Goal: Information Seeking & Learning: Learn about a topic

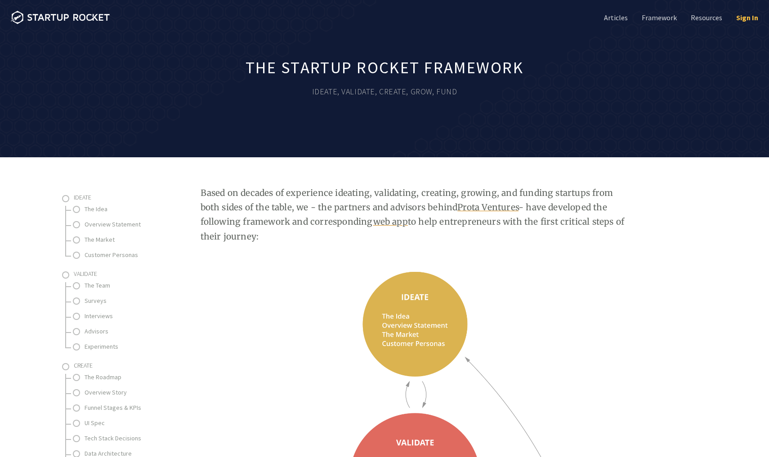
click at [758, 17] on link "Sign In" at bounding box center [747, 18] width 24 height 10
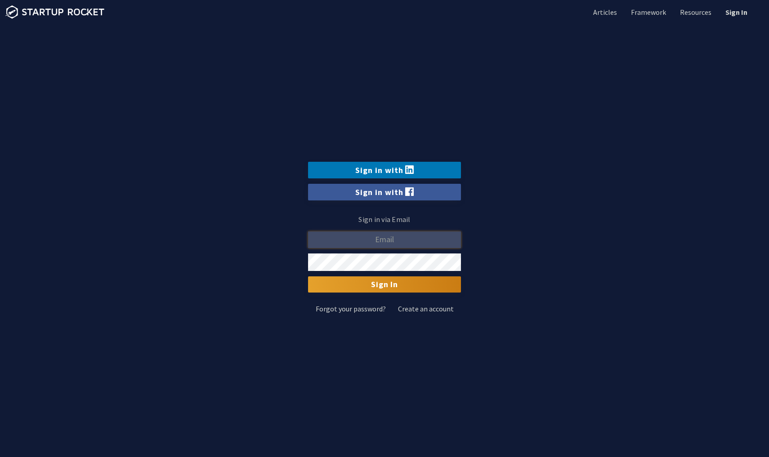
type input "[EMAIL_ADDRESS][DOMAIN_NAME]"
click at [385, 285] on input "Sign In" at bounding box center [384, 285] width 153 height 16
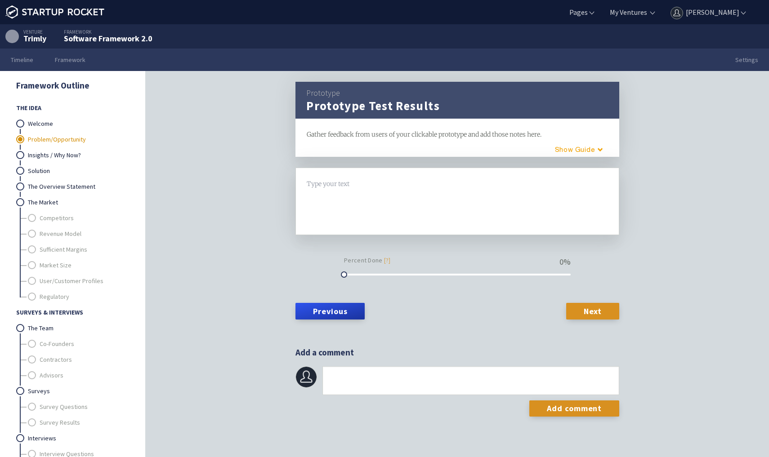
click at [66, 136] on link "Problem/Opportunity" at bounding box center [78, 140] width 101 height 16
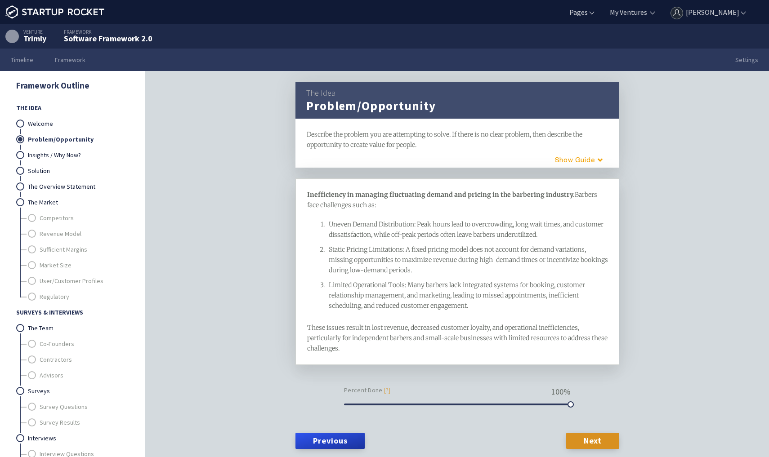
click at [271, 263] on div "The Idea Problem/Opportunity framework Describe the problem you are attempting …" at bounding box center [457, 278] width 623 height 414
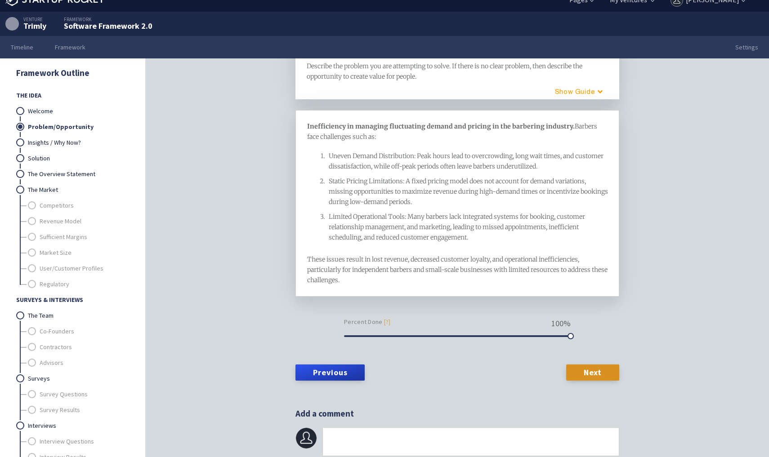
scroll to position [13, 0]
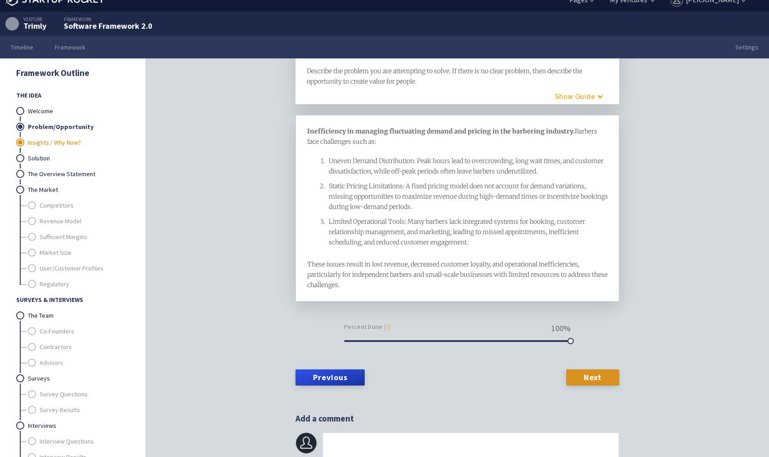
click at [81, 142] on link "Insights / Why Now?" at bounding box center [78, 143] width 101 height 16
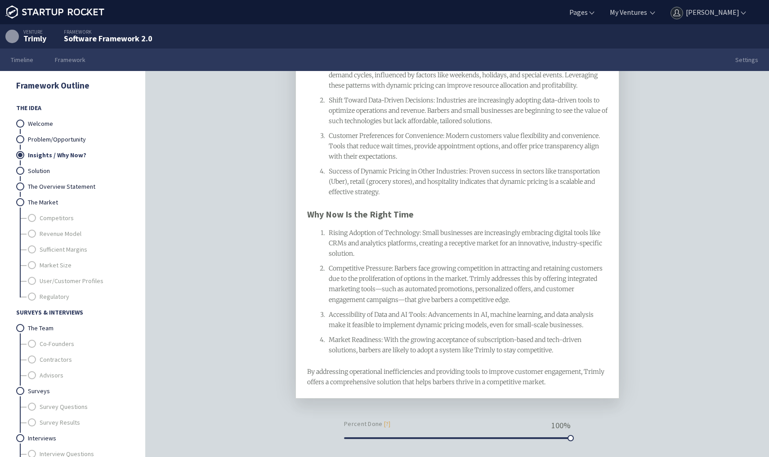
scroll to position [155, 0]
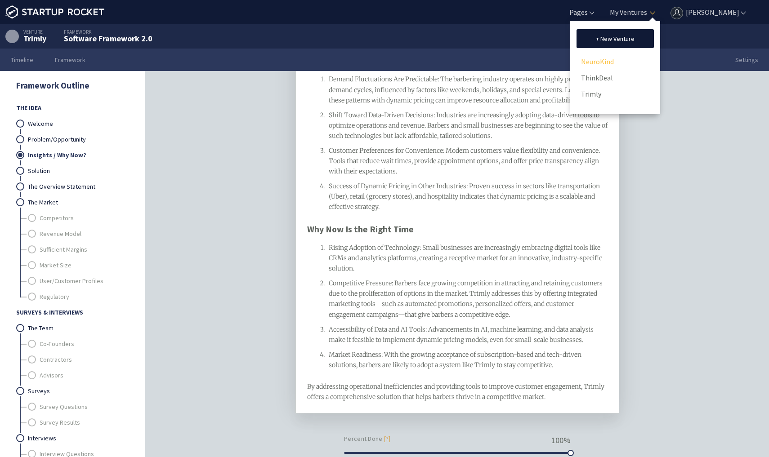
click at [607, 62] on link "NeuroKind" at bounding box center [615, 61] width 68 height 13
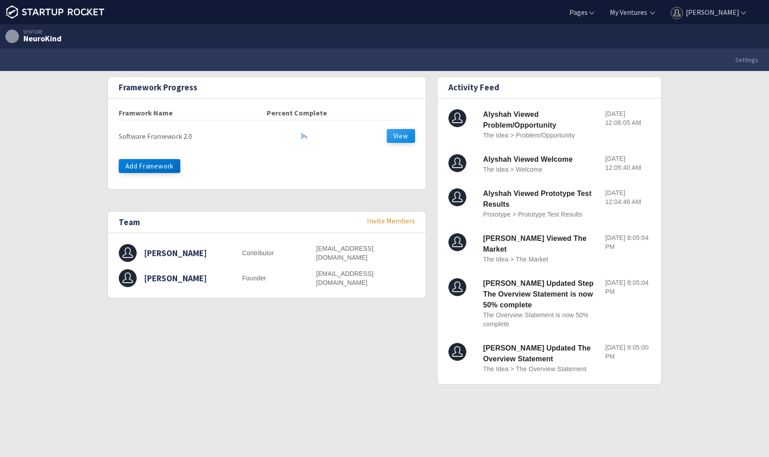
click at [406, 136] on button "View" at bounding box center [401, 136] width 28 height 14
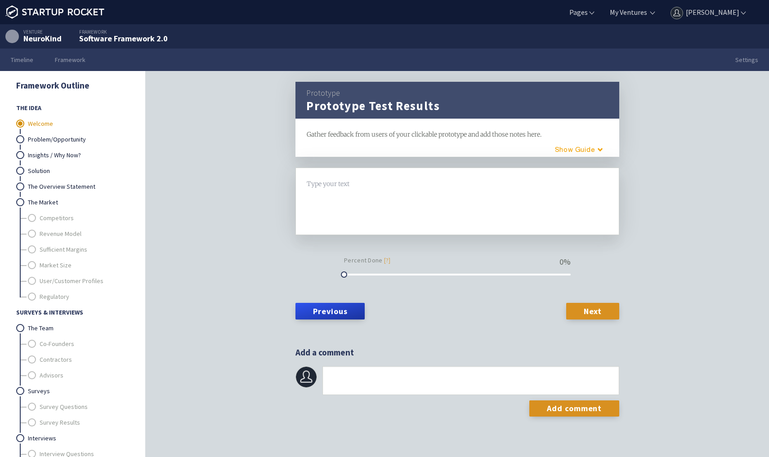
click at [73, 126] on link "Welcome" at bounding box center [78, 124] width 101 height 16
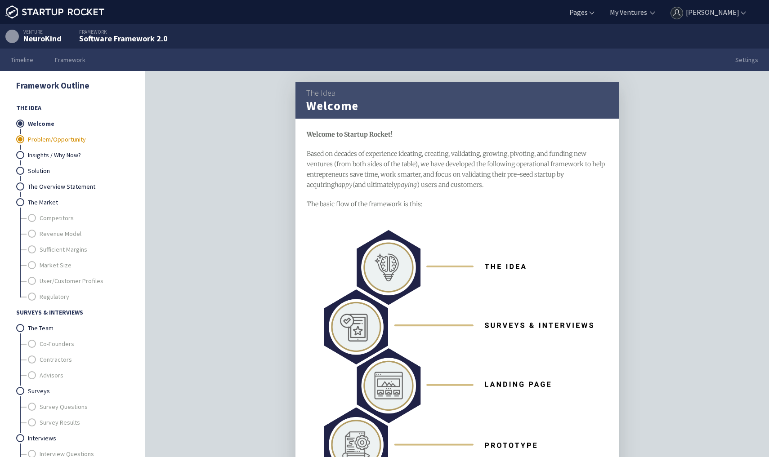
click at [73, 138] on link "Problem/Opportunity" at bounding box center [78, 140] width 101 height 16
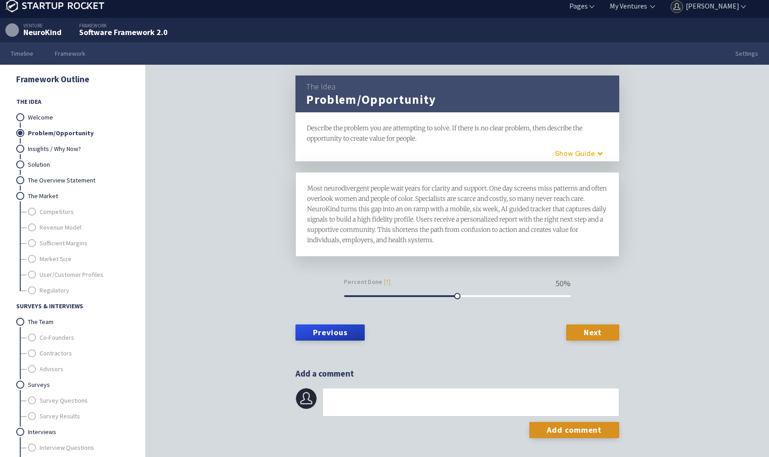
scroll to position [2, 0]
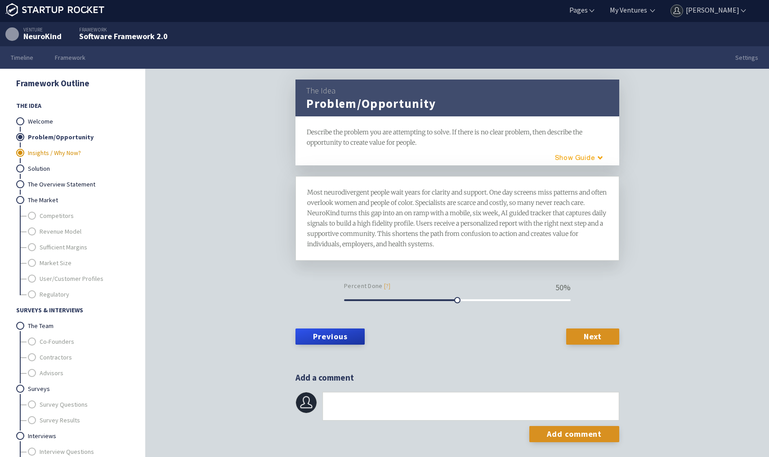
click at [76, 150] on link "Insights / Why Now?" at bounding box center [78, 153] width 101 height 16
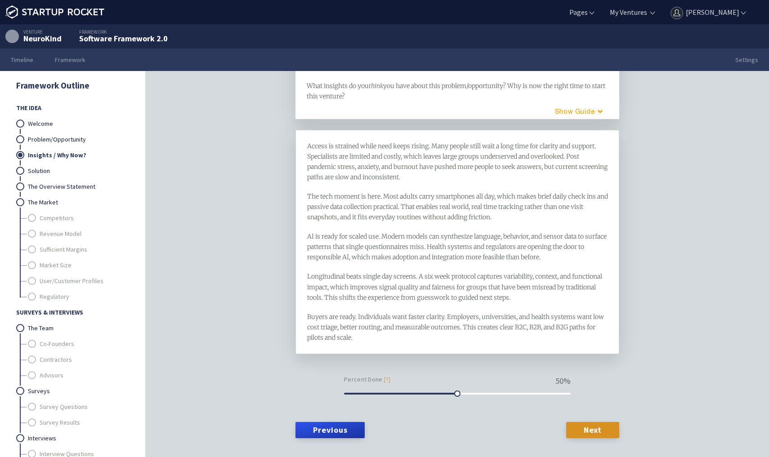
scroll to position [53, 0]
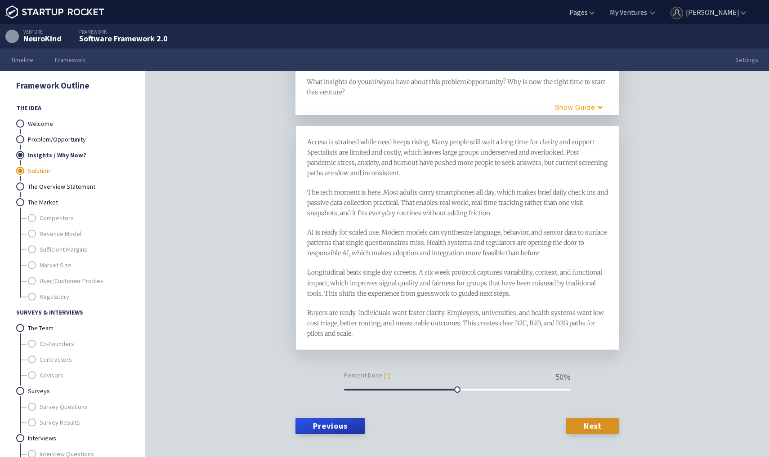
click at [59, 171] on link "Solution" at bounding box center [78, 171] width 101 height 16
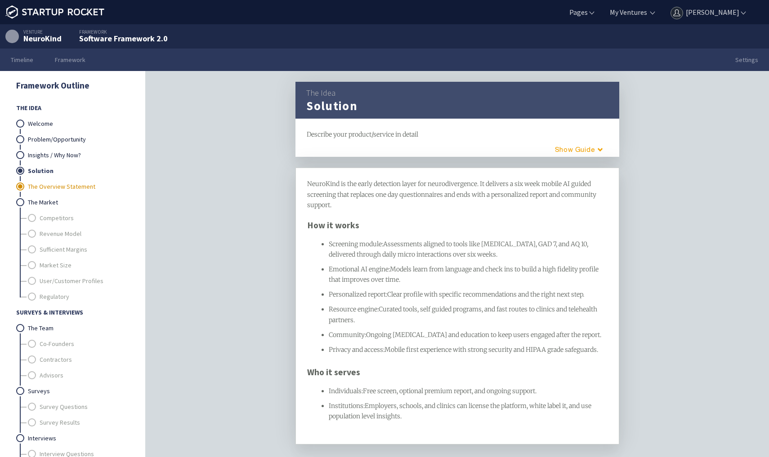
click at [64, 187] on link "The Overview Statement" at bounding box center [78, 187] width 101 height 16
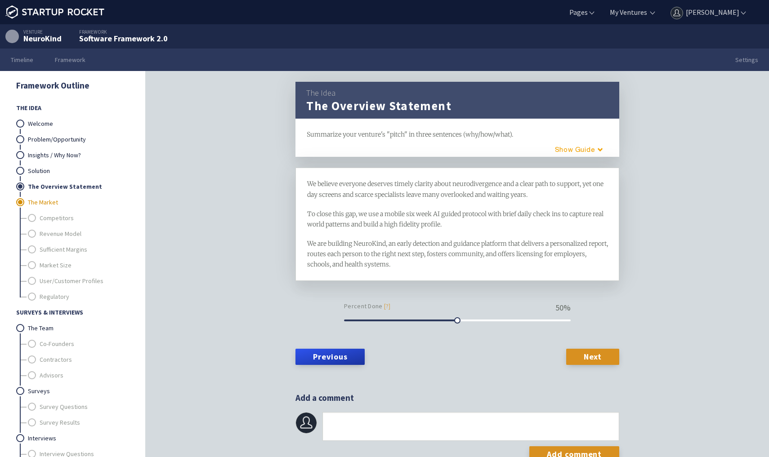
click at [49, 198] on link "The Market" at bounding box center [78, 203] width 101 height 16
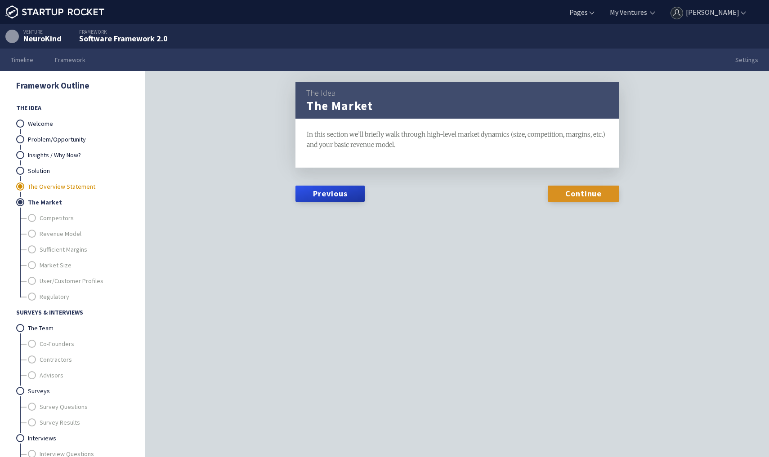
click at [55, 184] on link "The Overview Statement" at bounding box center [78, 187] width 101 height 16
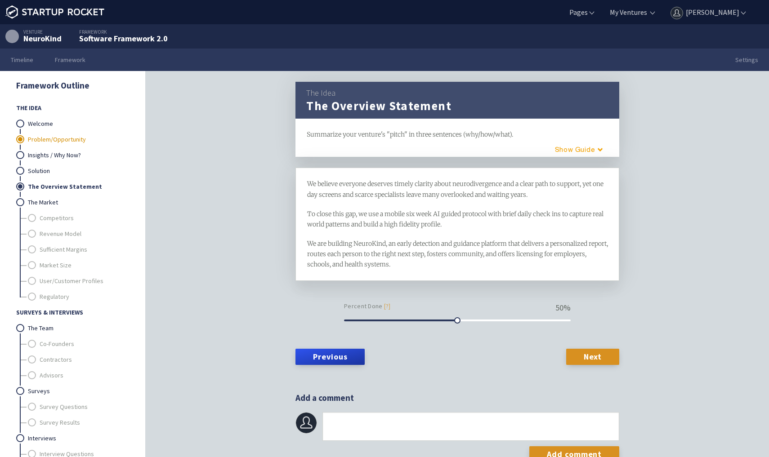
click at [53, 143] on link "Problem/Opportunity" at bounding box center [78, 140] width 101 height 16
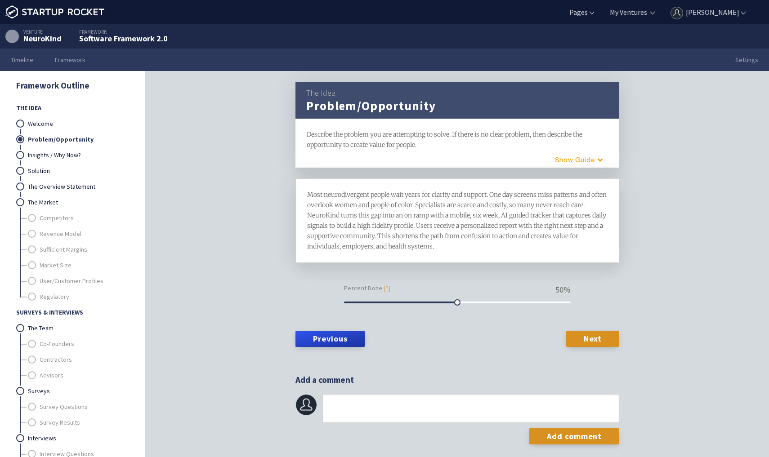
click at [367, 201] on span "Most neurodivergent people wait years for clarity and support. One day screens …" at bounding box center [457, 221] width 301 height 60
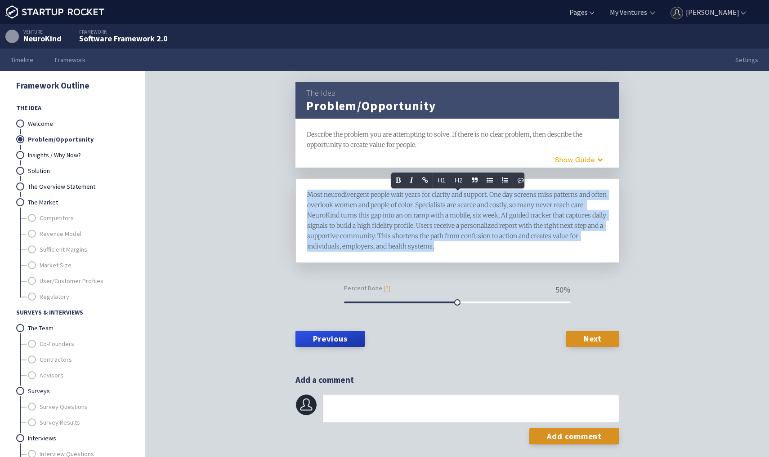
copy span "Most neurodivergent people wait years for clarity and support. One day screens …"
click at [80, 155] on link "Insights / Why Now?" at bounding box center [78, 156] width 101 height 16
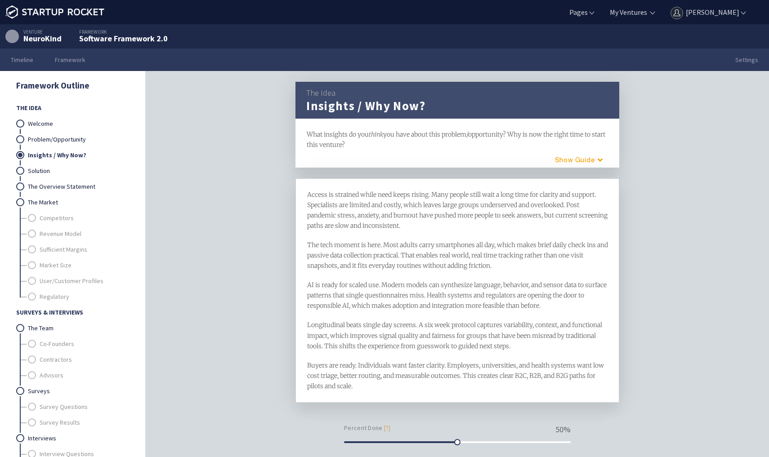
click at [345, 246] on span "The tech moment is here. Most adults carry smartphones all day, which makes bri…" at bounding box center [458, 255] width 302 height 29
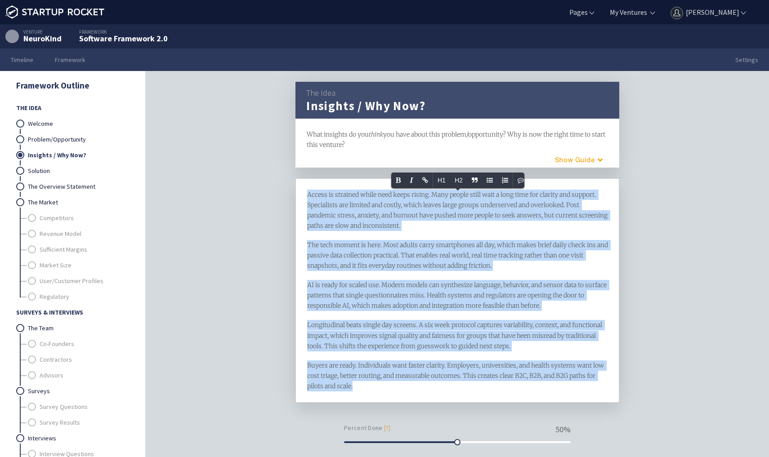
copy div "Access is strained while need keeps rising. Many people still wait a long time …"
click at [60, 166] on link "Solution" at bounding box center [78, 171] width 101 height 16
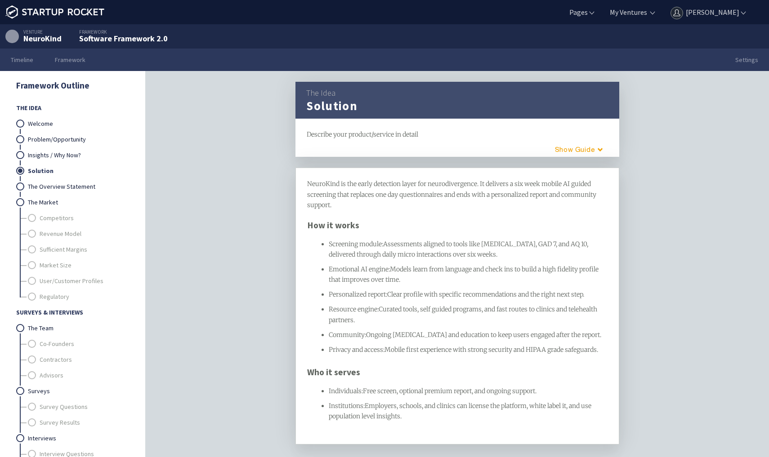
click at [444, 265] on span "Models learn from language and check ins to build a high fidelity profile that …" at bounding box center [464, 274] width 271 height 18
copy div "NeuroKind is the early detection layer for neurodivergence. It delivers a six w…"
click at [83, 193] on link "The Overview Statement" at bounding box center [78, 187] width 101 height 16
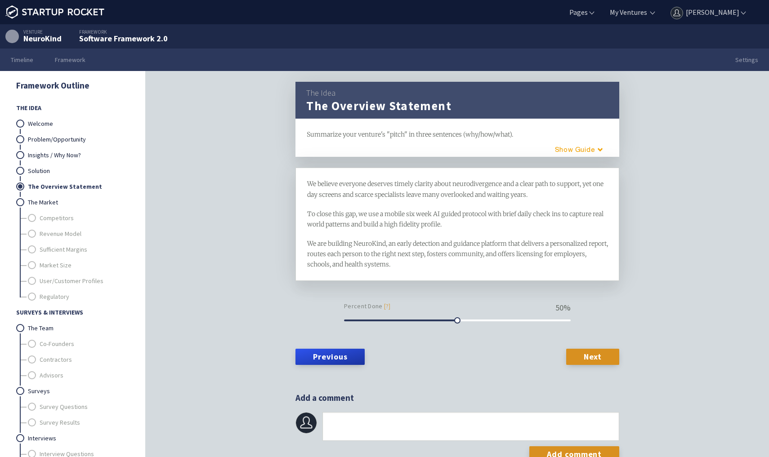
click at [368, 263] on span "We are building NeuroKind, an early detection and guidance platform that delive…" at bounding box center [458, 254] width 302 height 29
